Goal: Task Accomplishment & Management: Use online tool/utility

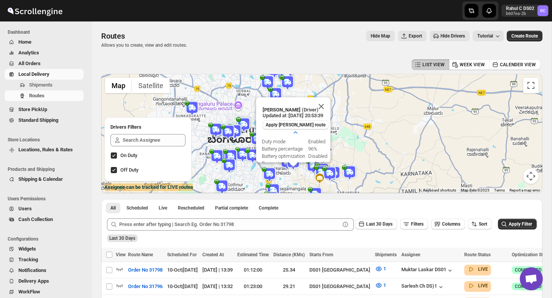
scroll to position [23, 0]
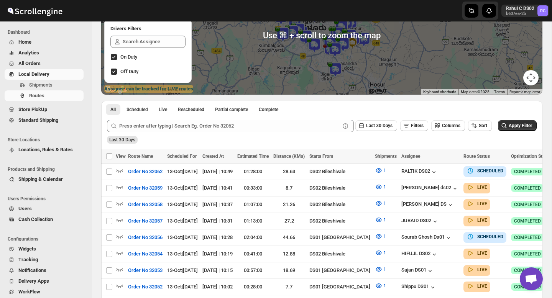
scroll to position [105, 0]
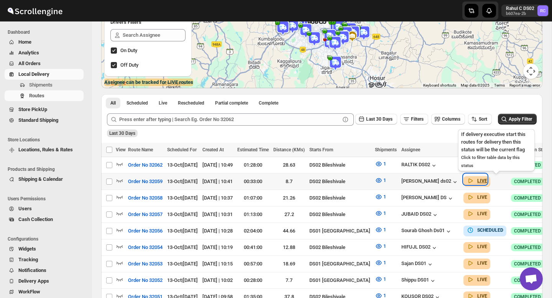
click at [474, 180] on icon "button" at bounding box center [470, 181] width 8 height 8
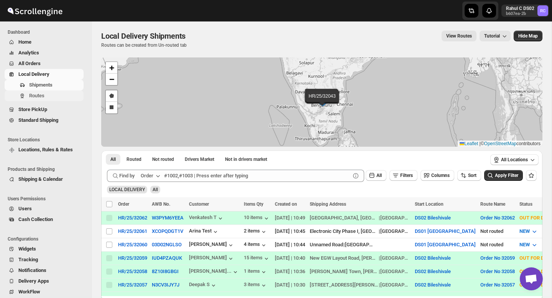
click at [43, 95] on span "Routes" at bounding box center [36, 96] width 15 height 6
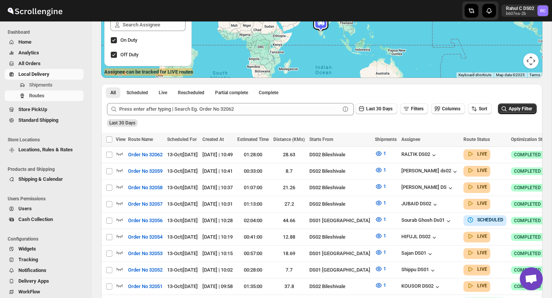
scroll to position [116, 0]
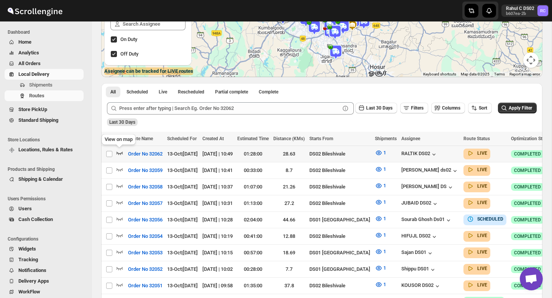
click at [119, 152] on icon "button" at bounding box center [120, 153] width 8 height 8
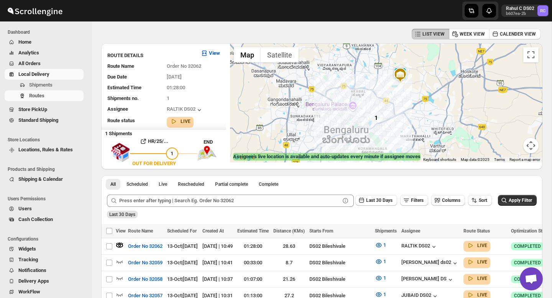
scroll to position [30, 0]
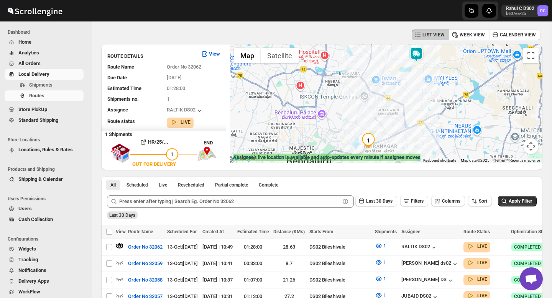
click at [418, 52] on img at bounding box center [415, 54] width 15 height 15
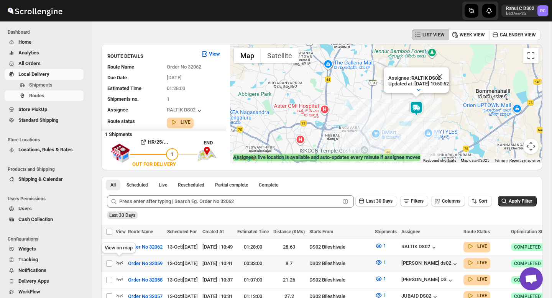
click at [120, 262] on icon "button" at bounding box center [119, 262] width 7 height 3
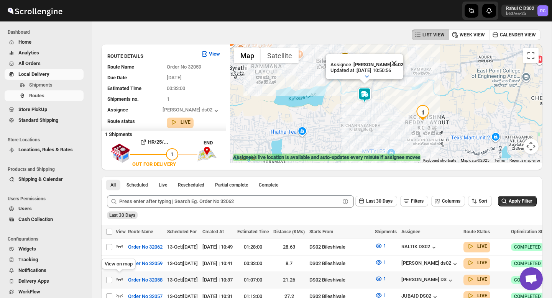
click at [121, 278] on icon "button" at bounding box center [119, 279] width 7 height 3
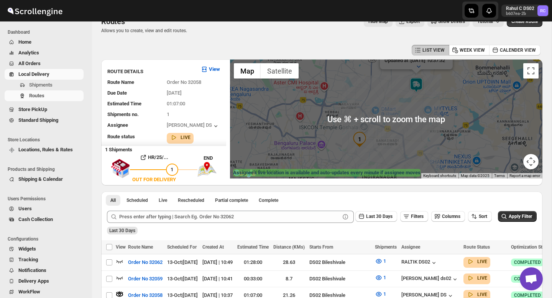
scroll to position [14, 0]
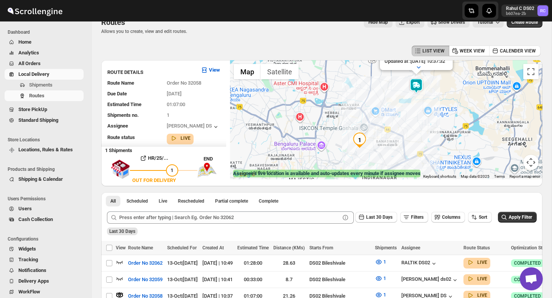
click at [414, 94] on div "Assignee : [PERSON_NAME] DS Updated at : [DATE] 10:37:32 Duty mode Disabled Bat…" at bounding box center [386, 119] width 312 height 119
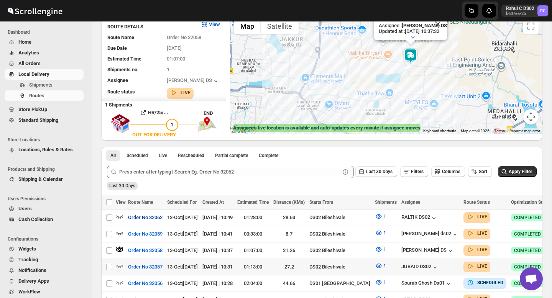
scroll to position [61, 0]
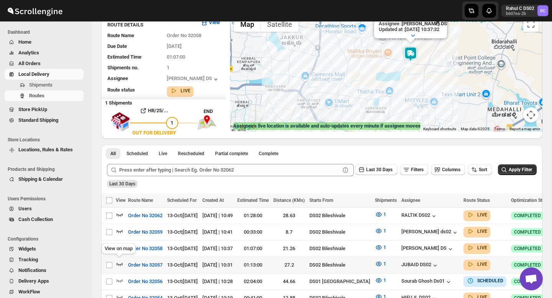
click at [120, 266] on icon "button" at bounding box center [120, 264] width 8 height 8
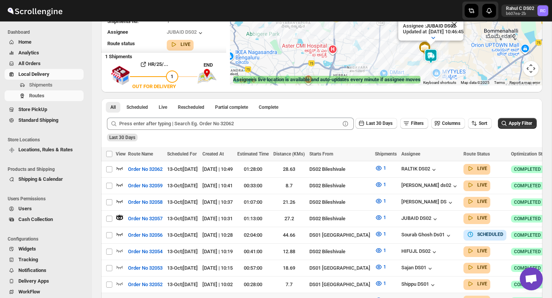
scroll to position [155, 0]
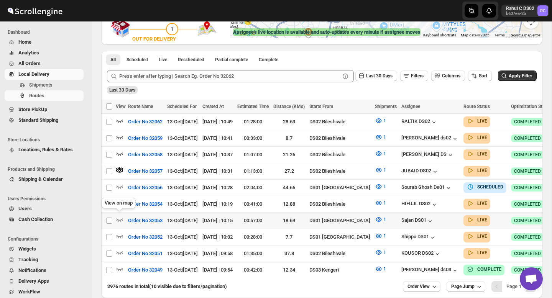
click at [120, 201] on div "View on map" at bounding box center [118, 204] width 37 height 17
click at [121, 202] on icon "button" at bounding box center [119, 203] width 7 height 3
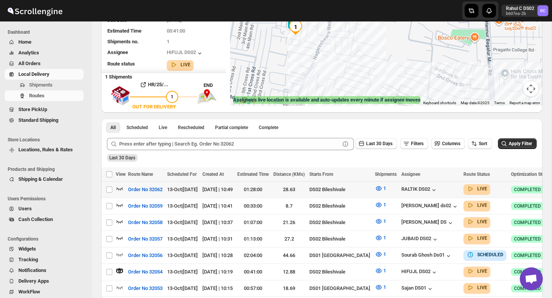
scroll to position [166, 0]
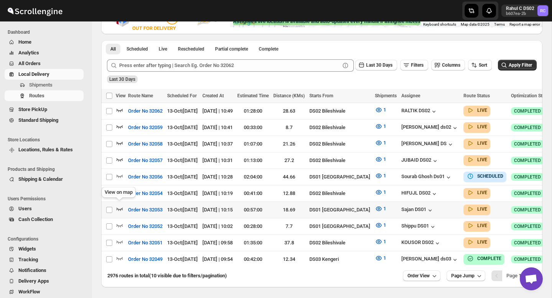
click at [121, 205] on icon "button" at bounding box center [120, 209] width 8 height 8
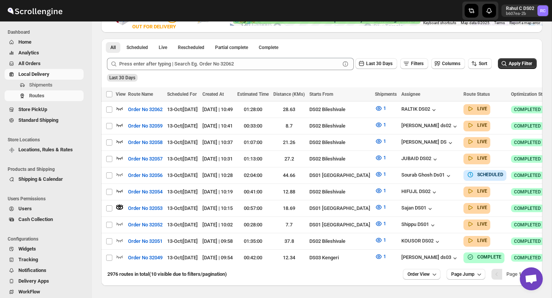
scroll to position [179, 0]
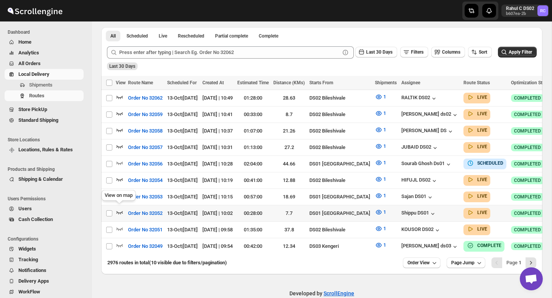
click at [120, 205] on div "View on map" at bounding box center [118, 197] width 37 height 17
click at [120, 208] on icon "button" at bounding box center [120, 212] width 8 height 8
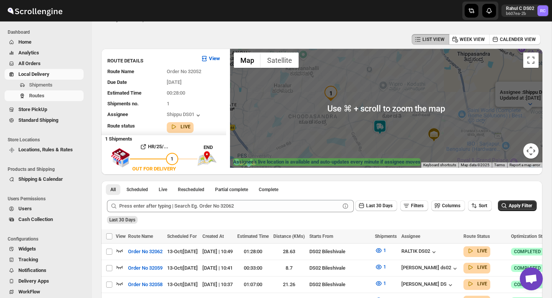
scroll to position [0, 0]
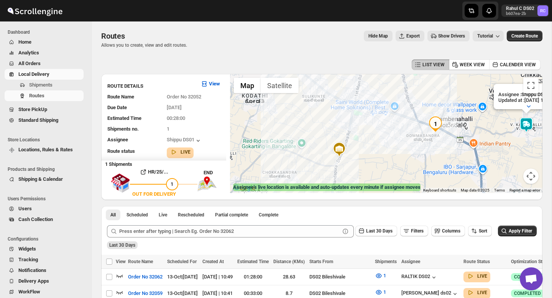
click at [527, 125] on img at bounding box center [525, 124] width 15 height 15
click at [525, 126] on img at bounding box center [525, 124] width 15 height 15
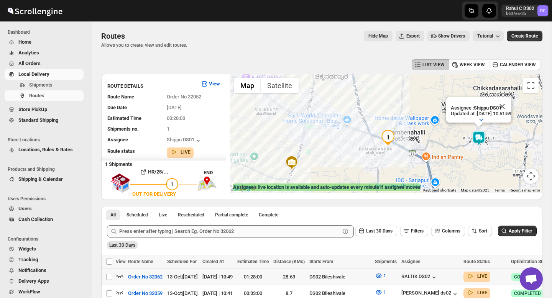
scroll to position [189, 0]
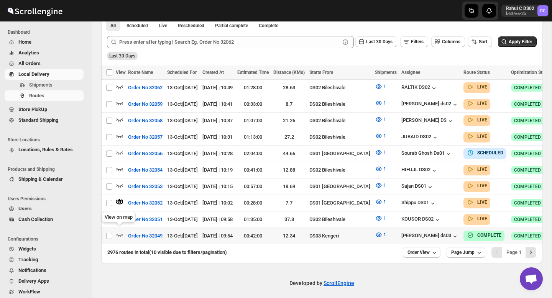
click at [122, 216] on div "View on map" at bounding box center [118, 218] width 37 height 17
click at [121, 215] on icon "button" at bounding box center [120, 219] width 8 height 8
